Goal: Information Seeking & Learning: Understand process/instructions

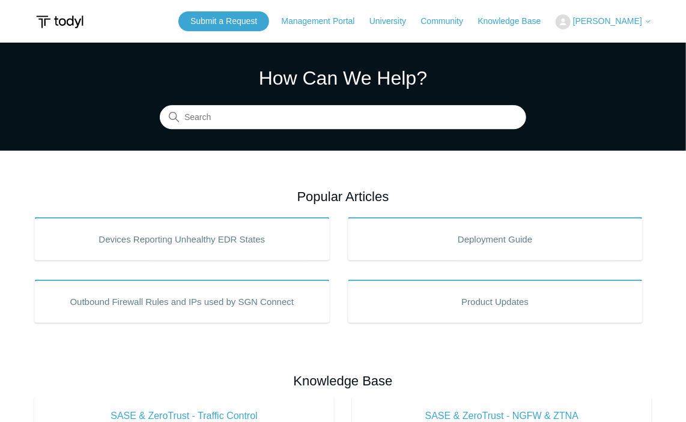
click at [637, 23] on span "[PERSON_NAME]" at bounding box center [607, 21] width 69 height 10
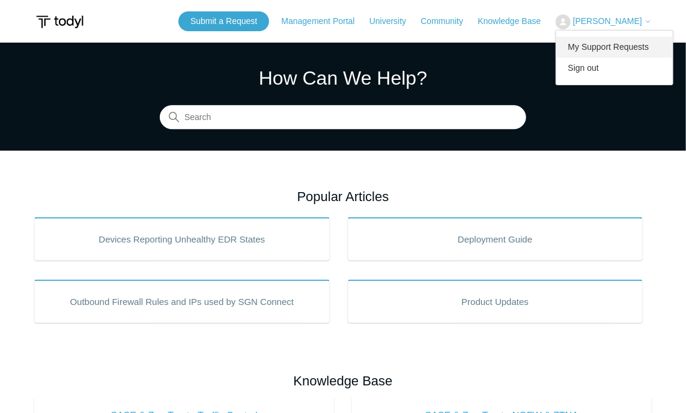
click at [612, 47] on link "My Support Requests" at bounding box center [614, 47] width 117 height 21
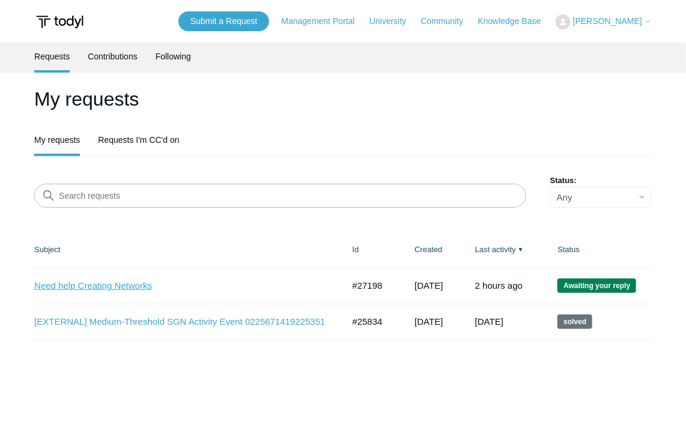
click at [123, 288] on link "Need help Creating Networks" at bounding box center [179, 286] width 291 height 14
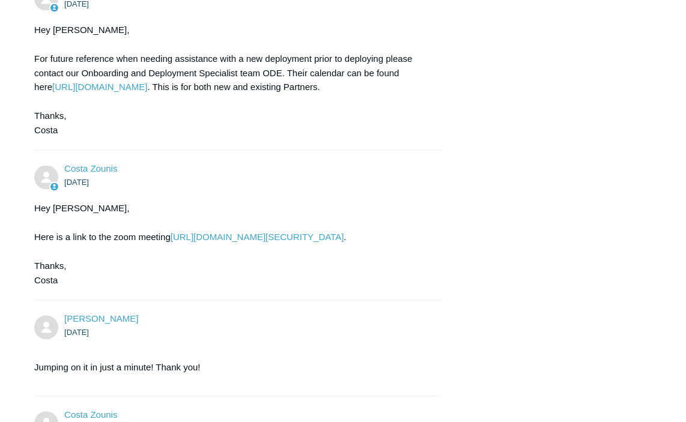
scroll to position [1081, 0]
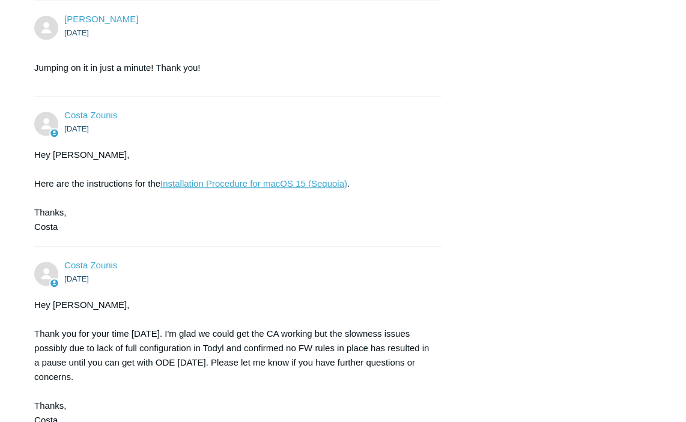
click at [234, 189] on link "Installation Procedure for macOS 15 (Sequoia)" at bounding box center [253, 183] width 187 height 10
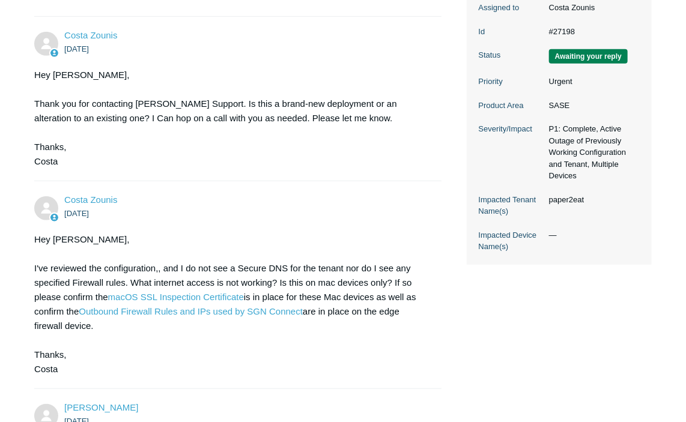
scroll to position [255, 0]
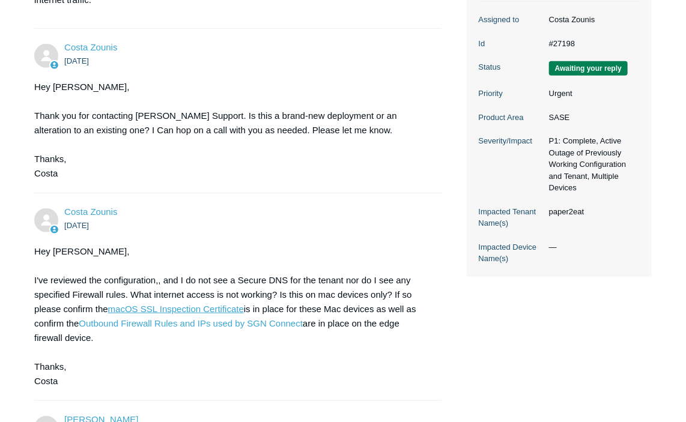
click at [190, 304] on link "macOS SSL Inspection Certificate" at bounding box center [176, 309] width 136 height 10
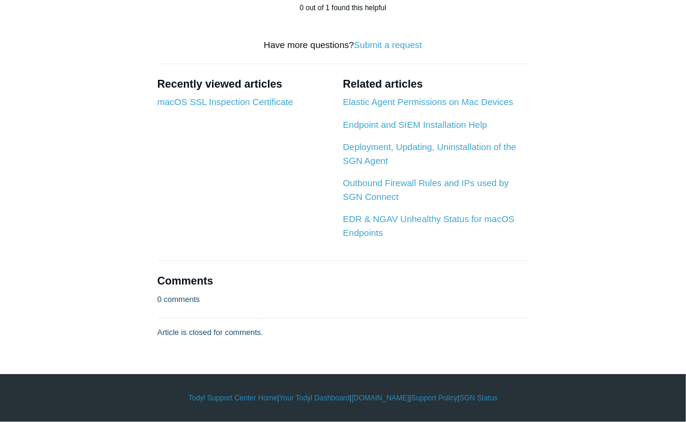
scroll to position [4144, 0]
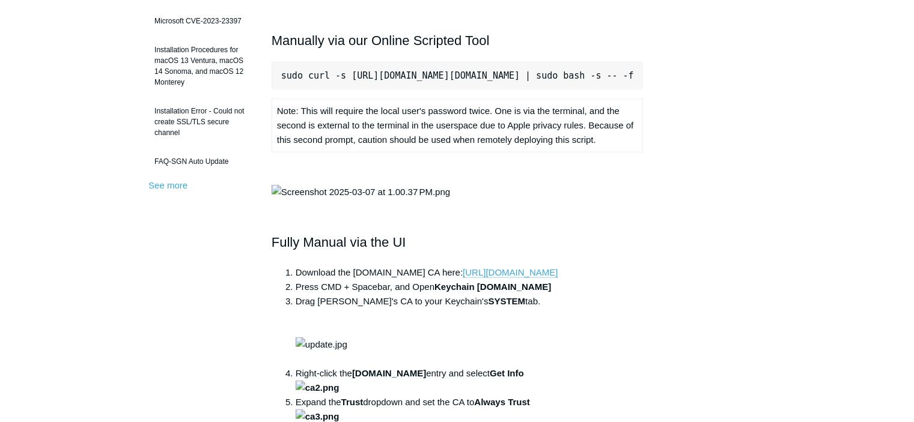
scroll to position [0, 68]
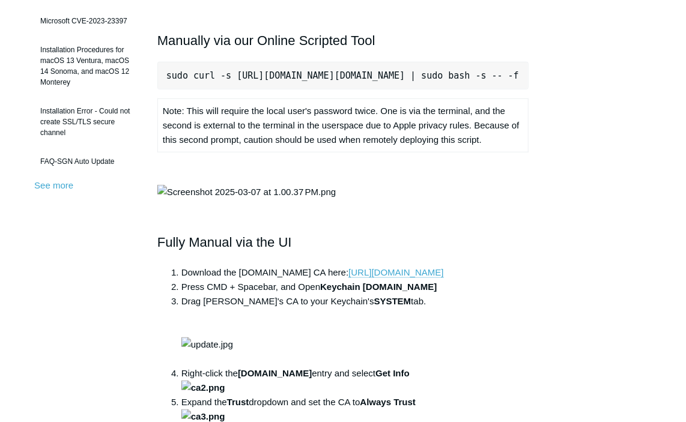
drag, startPoint x: 165, startPoint y: 59, endPoint x: 766, endPoint y: 45, distance: 601.4
click at [685, 45] on html "Skip to main content Submit a Request Management Portal University Community Kn…" at bounding box center [343, 338] width 686 height 1396
copy pre "sudo curl -s [URL][DOMAIN_NAME][DOMAIN_NAME] | sudo bash -s -- -f"
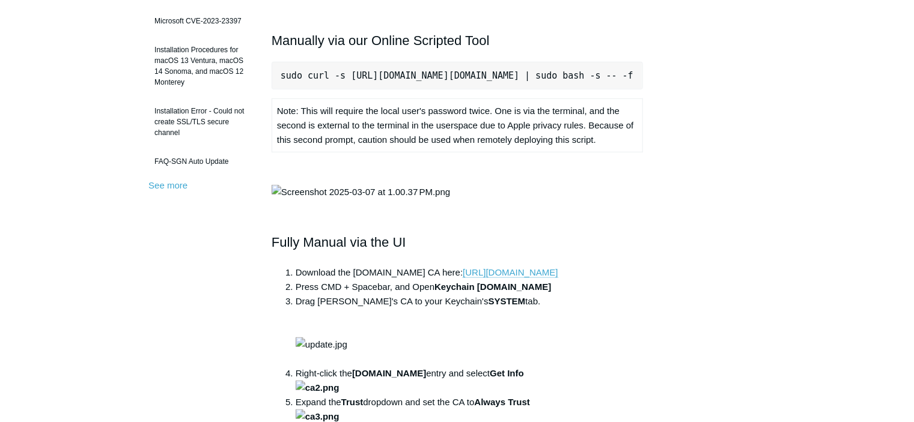
scroll to position [0, 16]
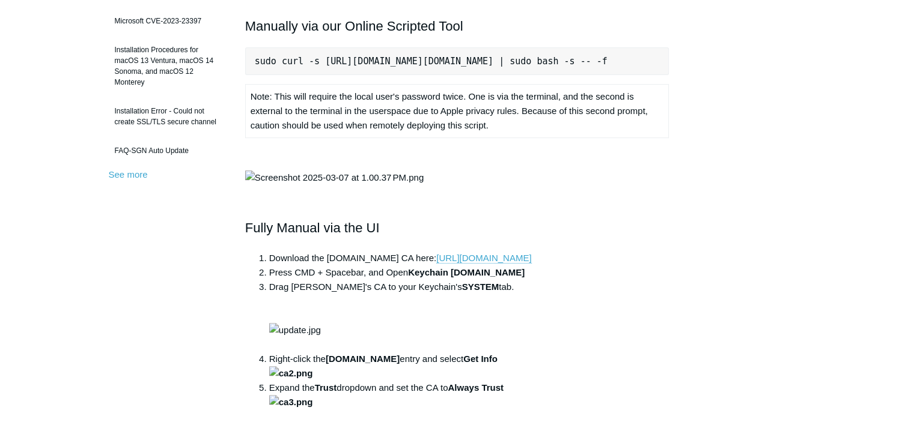
copy pre "sudo curl -s [URL][DOMAIN_NAME][DOMAIN_NAME] | sudo bash -s -- -f"
